Goal: Task Accomplishment & Management: Use online tool/utility

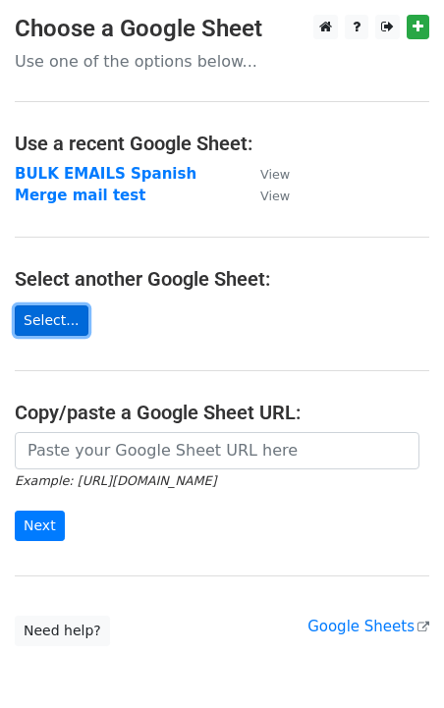
click at [50, 328] on link "Select..." at bounding box center [52, 320] width 74 height 30
click at [63, 316] on link "Select..." at bounding box center [52, 320] width 74 height 30
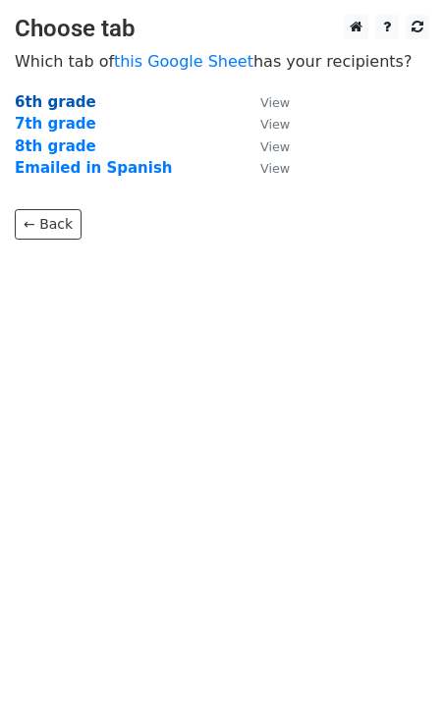
click at [61, 98] on strong "6th grade" at bounding box center [55, 102] width 81 height 18
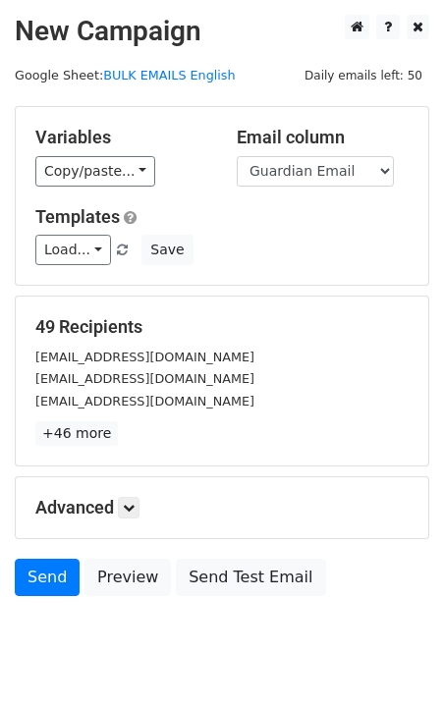
scroll to position [55, 0]
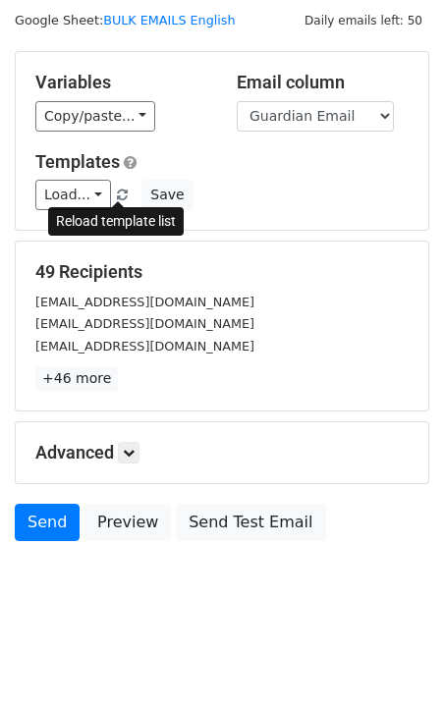
click at [121, 194] on span at bounding box center [122, 195] width 11 height 13
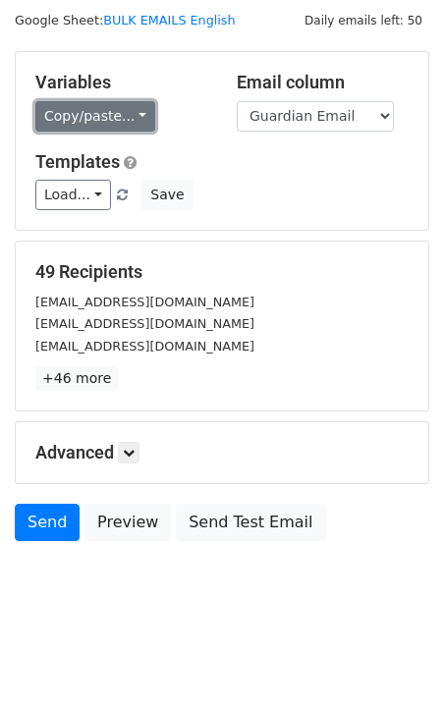
click at [143, 119] on link "Copy/paste..." at bounding box center [95, 116] width 120 height 30
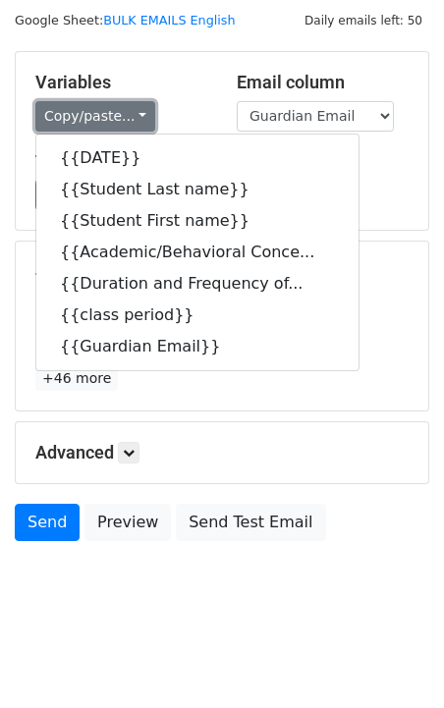
click at [142, 119] on link "Copy/paste..." at bounding box center [95, 116] width 120 height 30
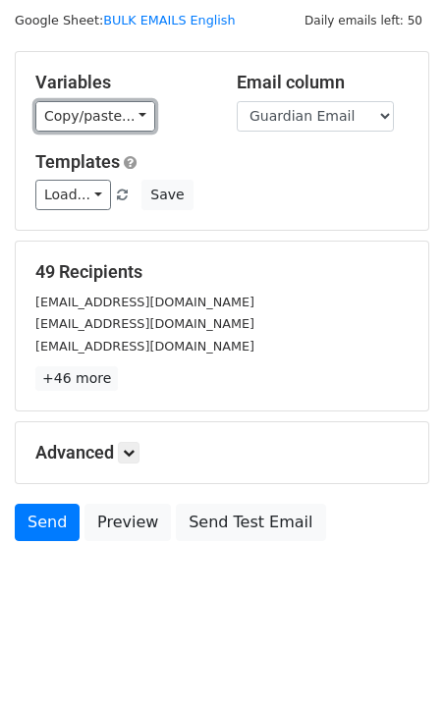
scroll to position [0, 0]
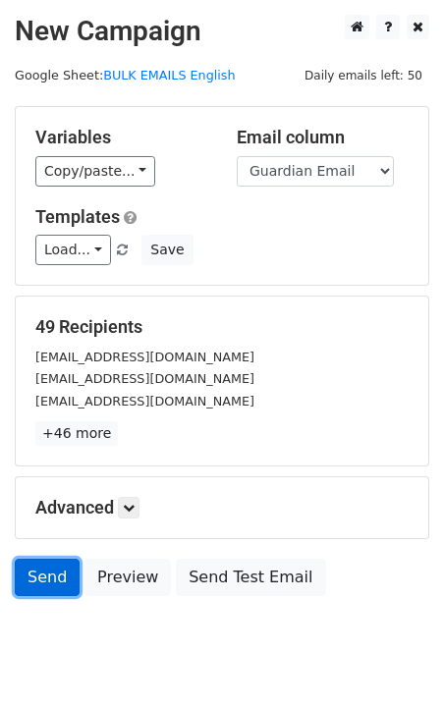
click at [39, 572] on link "Send" at bounding box center [47, 577] width 65 height 37
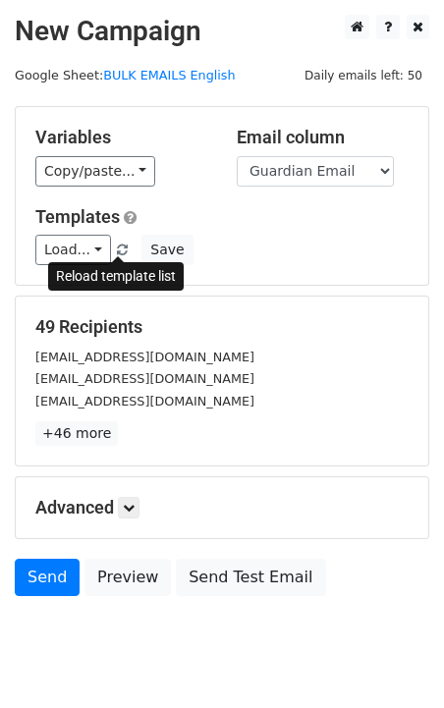
click at [120, 247] on span at bounding box center [122, 250] width 11 height 13
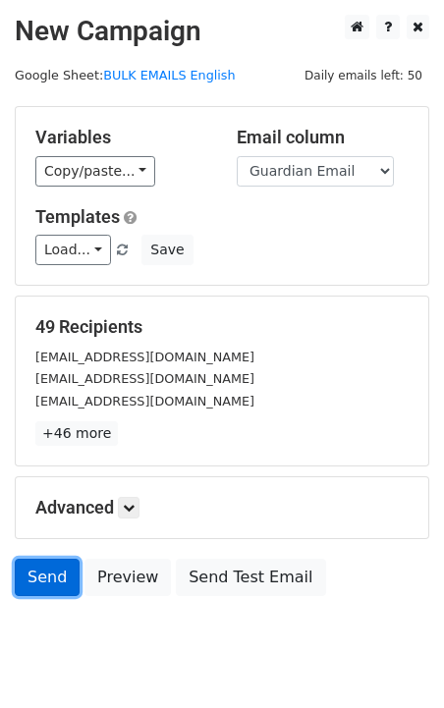
click at [54, 568] on link "Send" at bounding box center [47, 577] width 65 height 37
